Goal: Find specific page/section: Find specific page/section

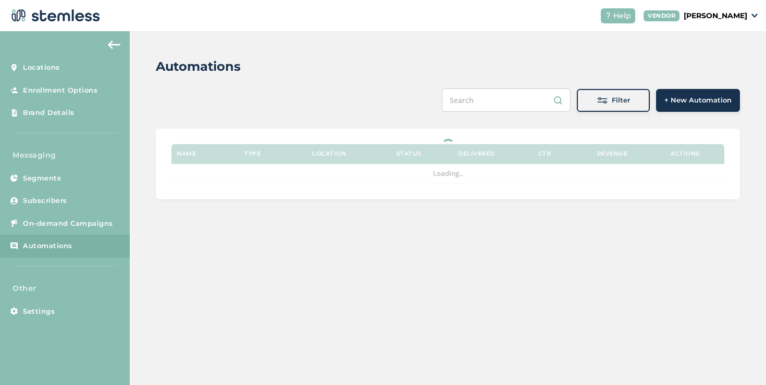
click at [588, 110] on button "Filter" at bounding box center [612, 100] width 73 height 23
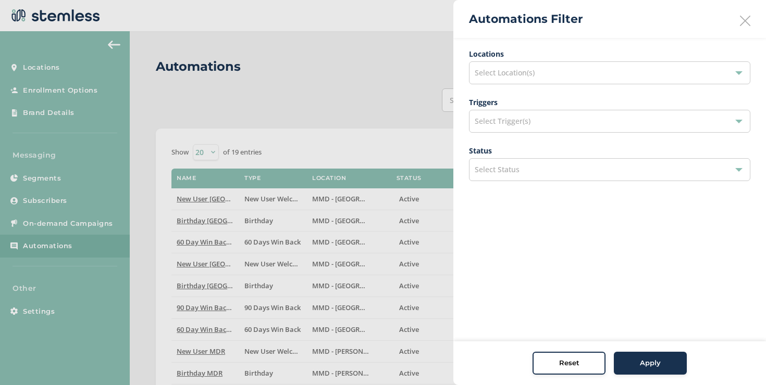
click at [516, 74] on span "Select Location(s)" at bounding box center [504, 73] width 60 height 10
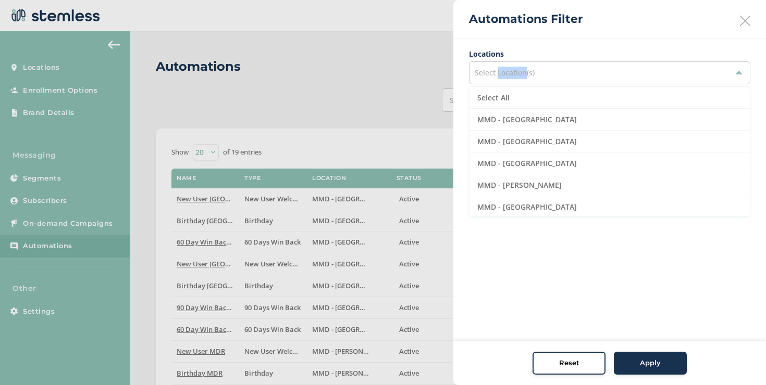
click at [516, 74] on span "Select Location(s)" at bounding box center [504, 73] width 60 height 10
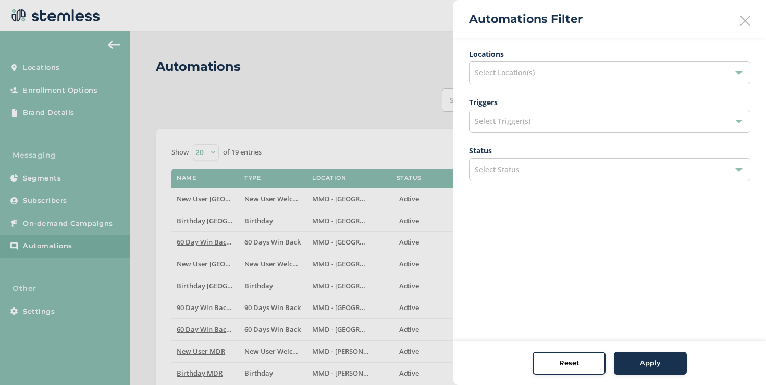
click at [503, 116] on div "Select Trigger(s)" at bounding box center [609, 121] width 281 height 23
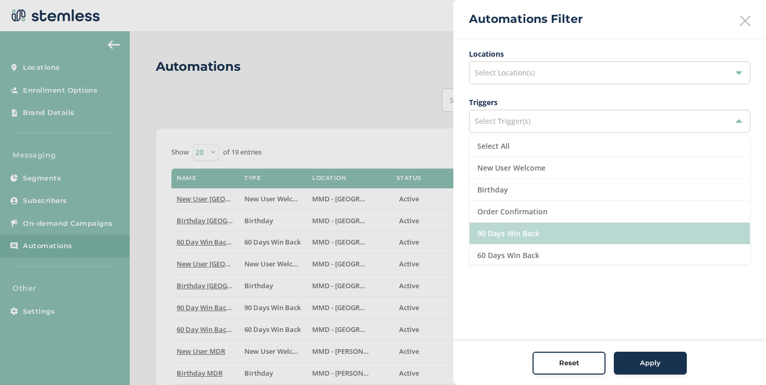
click at [507, 234] on li "90 Days Win Back" at bounding box center [609, 234] width 280 height 22
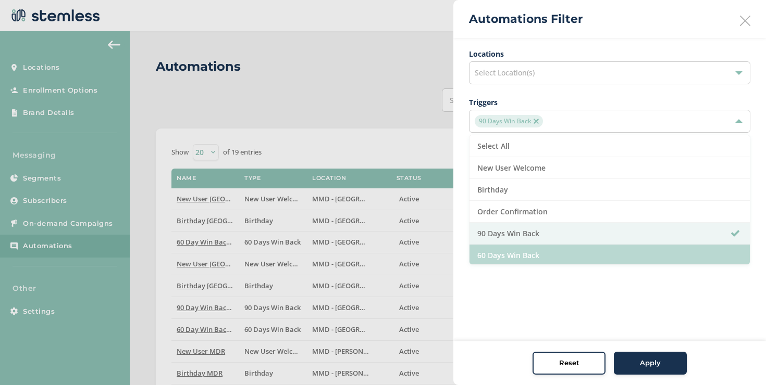
click at [506, 250] on li "60 Days Win Back" at bounding box center [609, 256] width 280 height 22
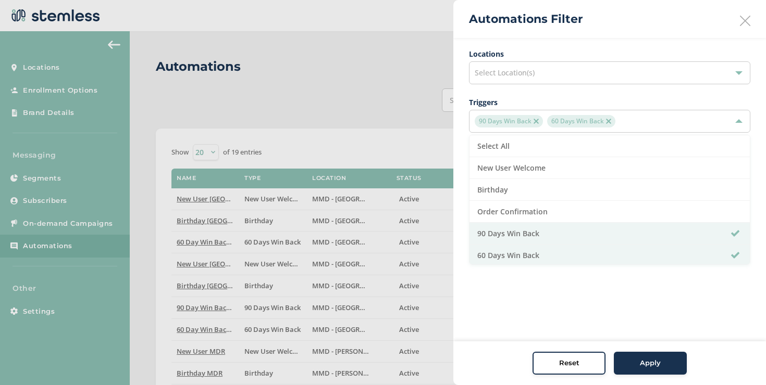
click at [631, 355] on button "Apply" at bounding box center [649, 363] width 73 height 23
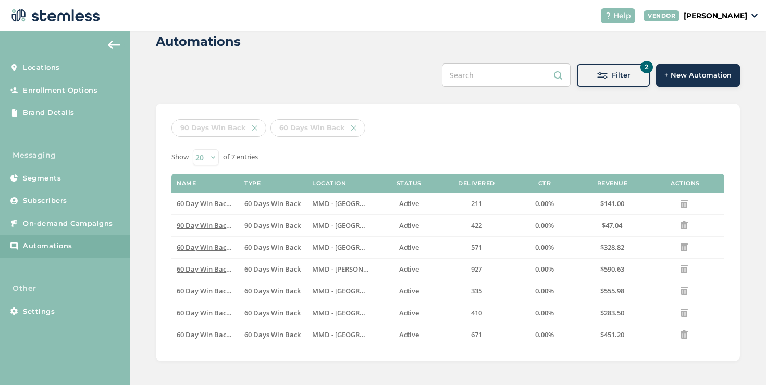
scroll to position [27, 0]
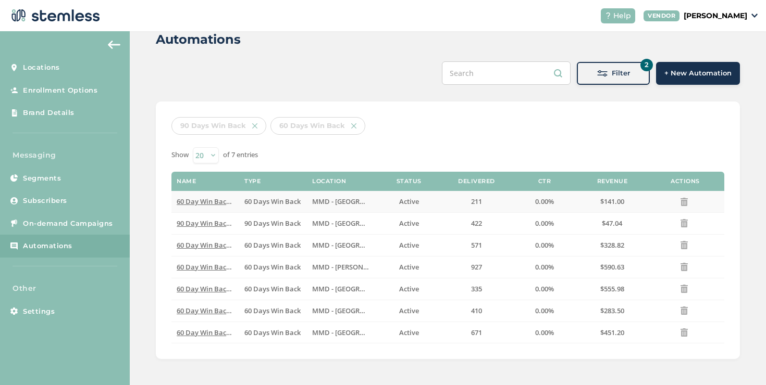
click at [208, 203] on span "60 Day Win Back [GEOGRAPHIC_DATA]" at bounding box center [238, 201] width 123 height 9
